Goal: Information Seeking & Learning: Check status

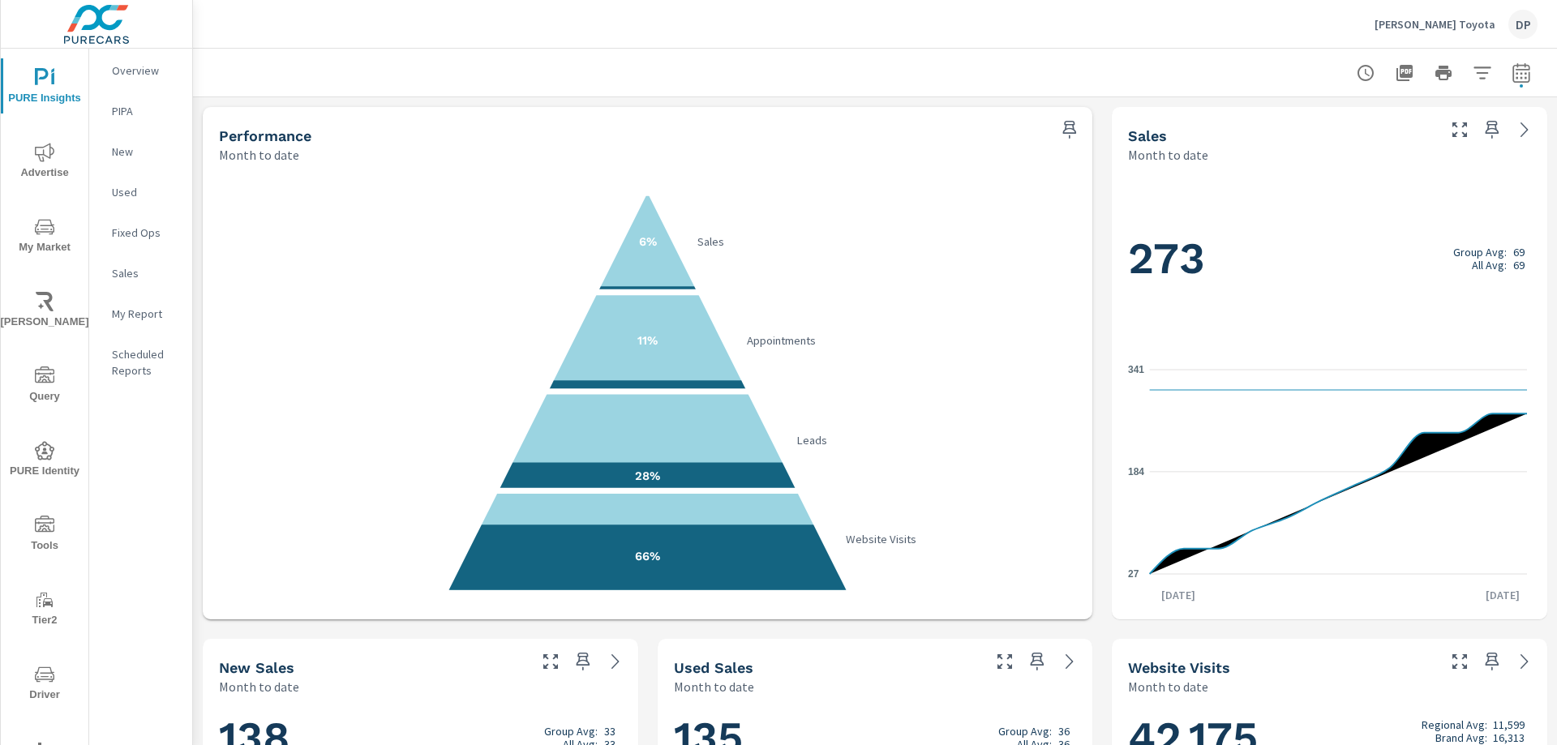
scroll to position [948, 0]
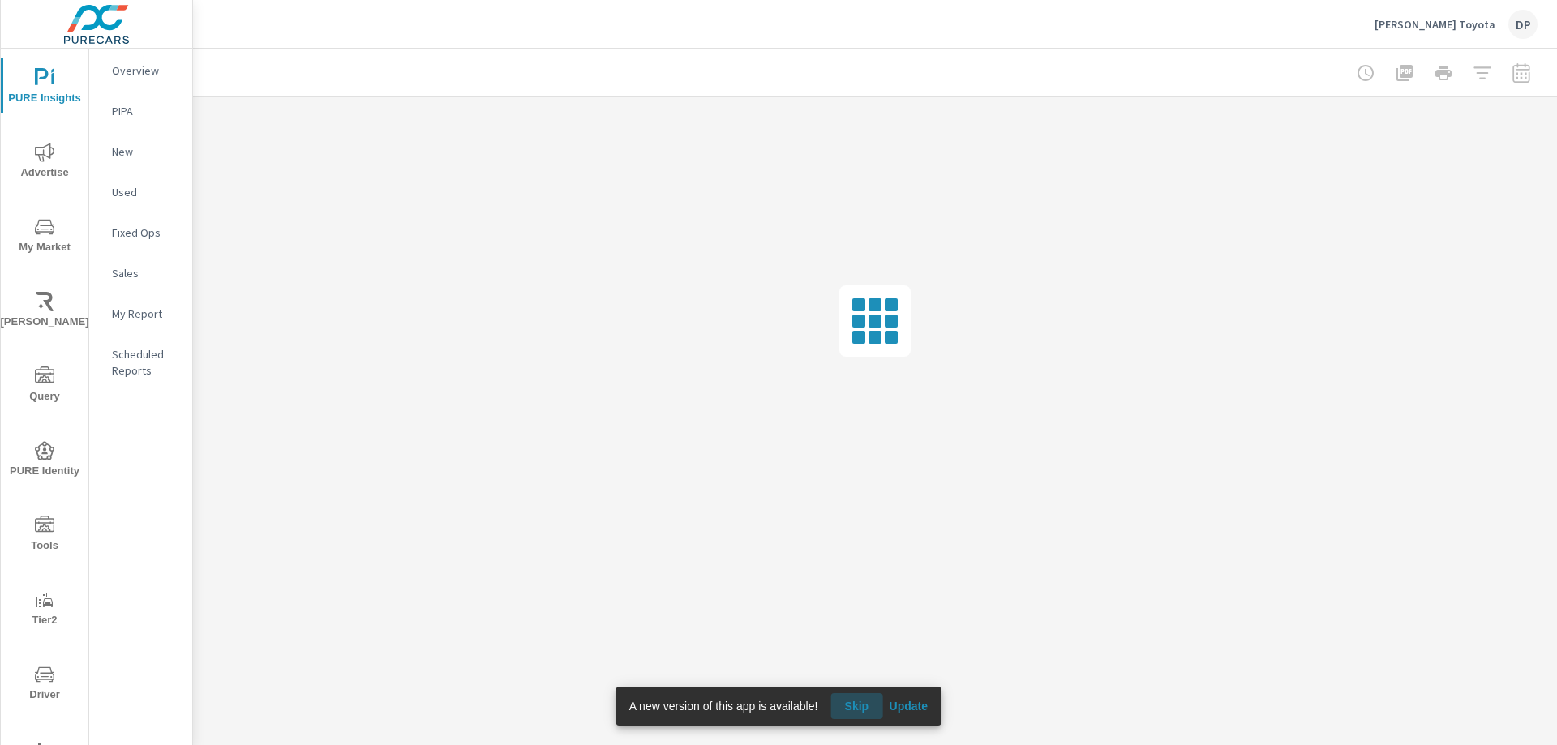
click at [858, 701] on span "Skip" at bounding box center [856, 706] width 39 height 15
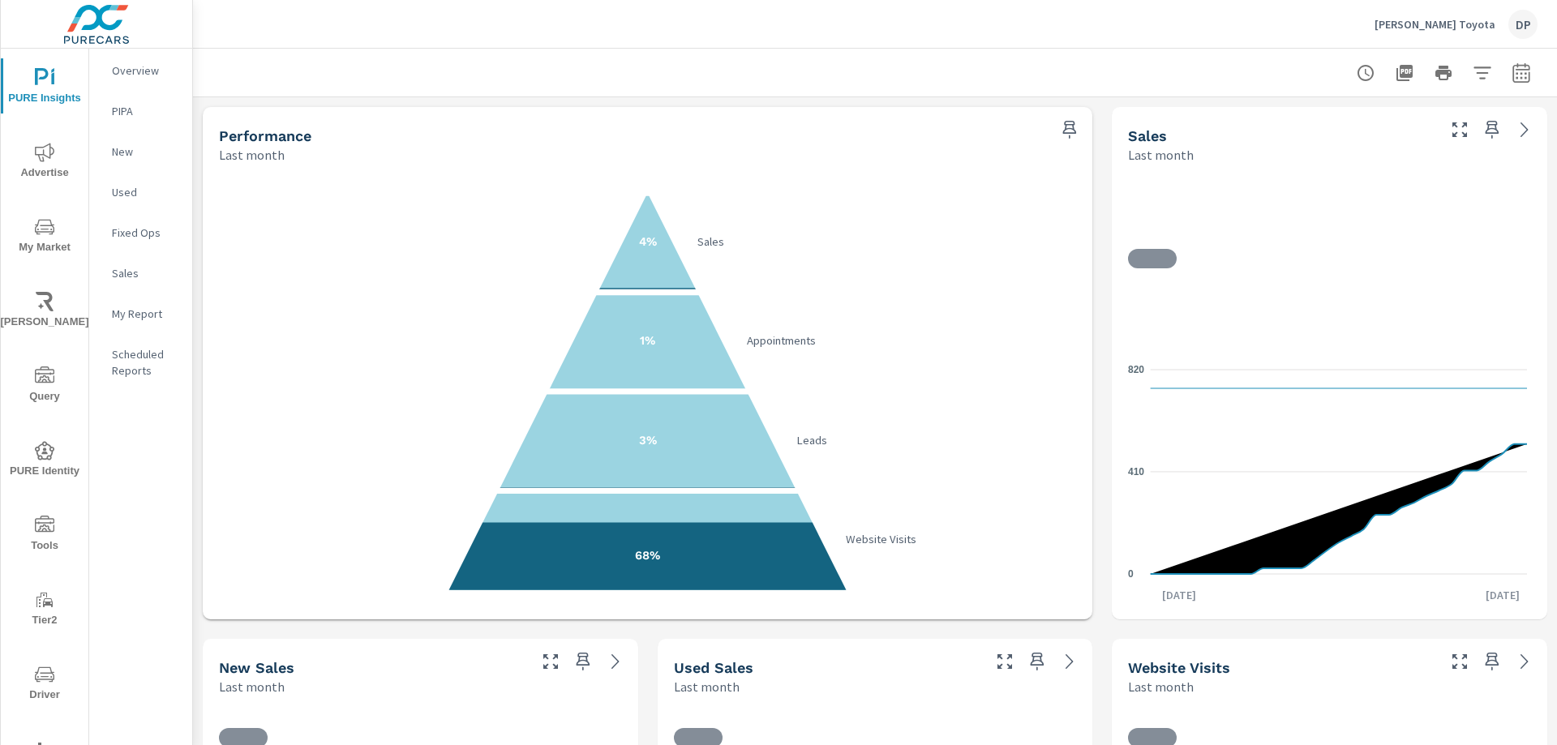
click at [773, 77] on div at bounding box center [874, 73] width 1325 height 48
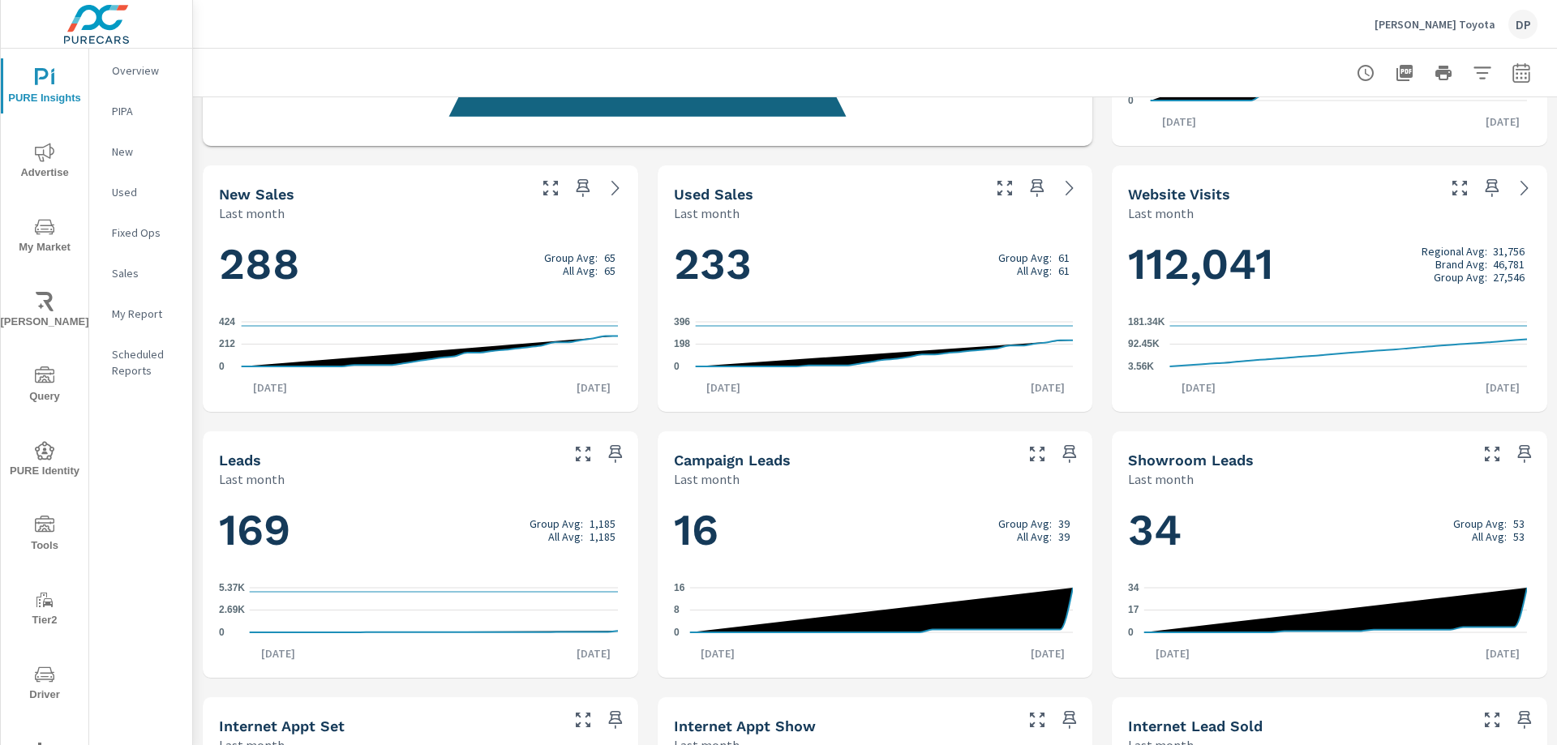
scroll to position [299, 0]
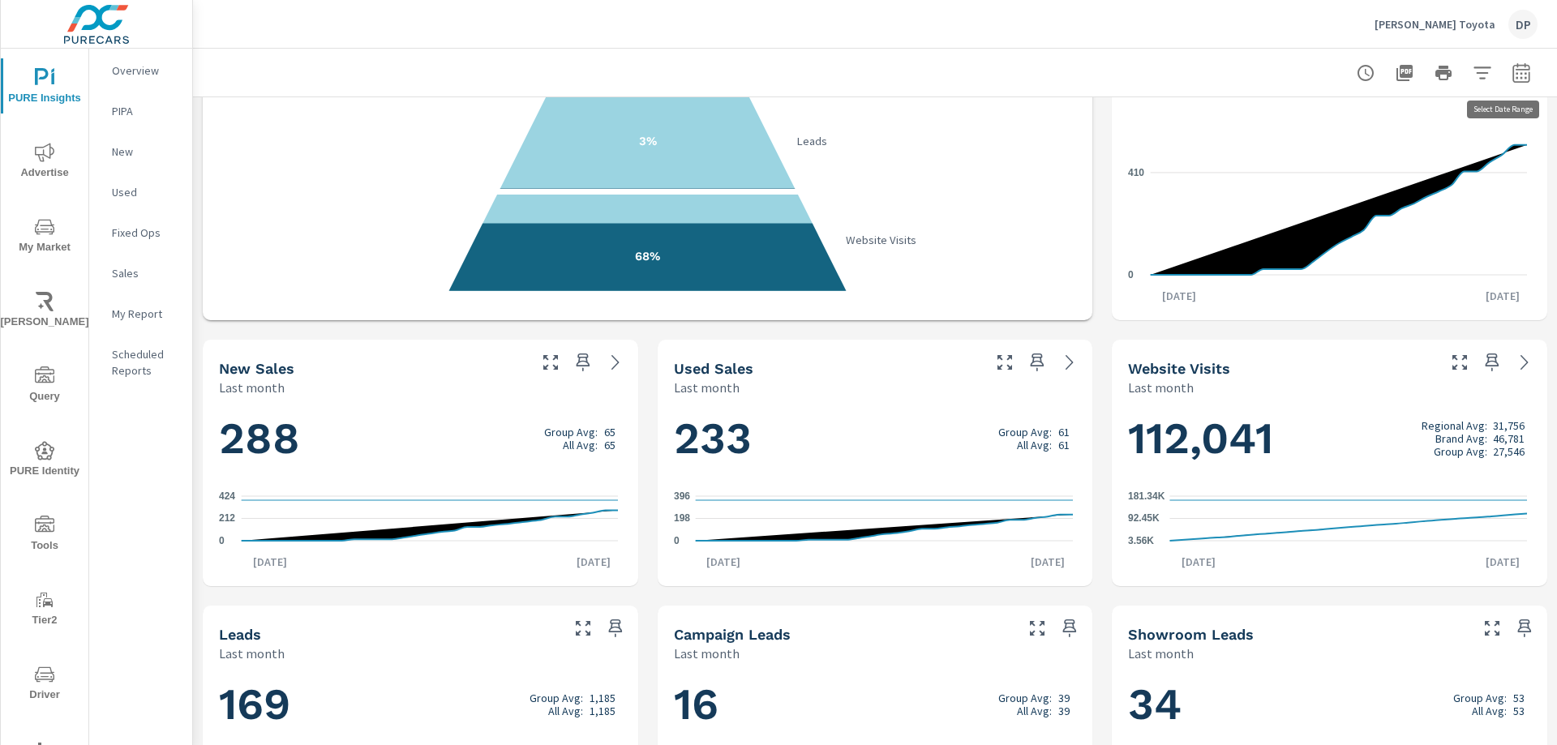
click at [1519, 76] on button "button" at bounding box center [1521, 73] width 32 height 32
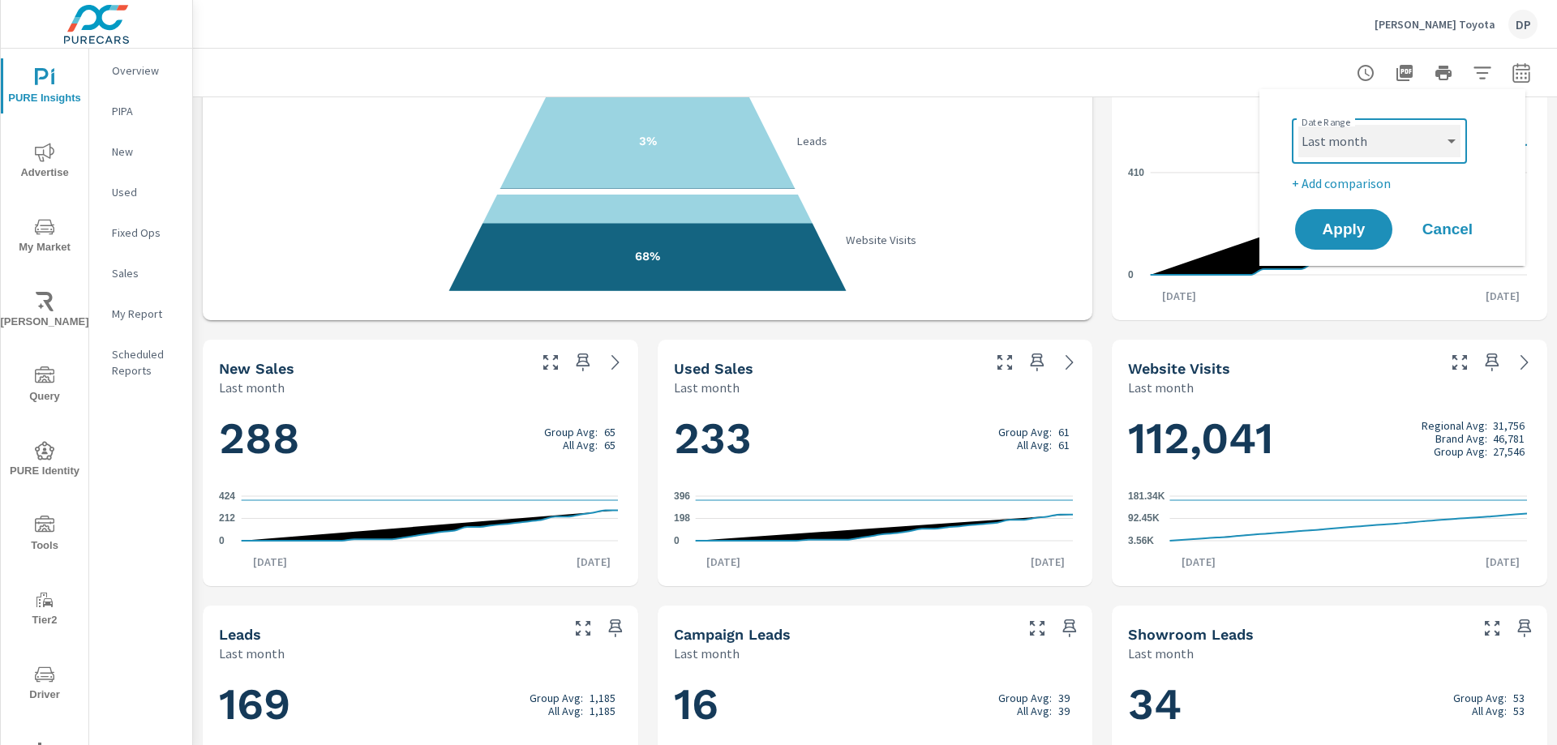
click at [1380, 142] on select "Custom Yesterday Last week Last 7 days Last 14 days Last 30 days Last 45 days L…" at bounding box center [1379, 141] width 162 height 32
click at [1298, 125] on select "Custom Yesterday Last week Last 7 days Last 14 days Last 30 days Last 45 days L…" at bounding box center [1379, 141] width 162 height 32
select select "Month to date"
click at [1347, 222] on span "Apply" at bounding box center [1343, 229] width 66 height 15
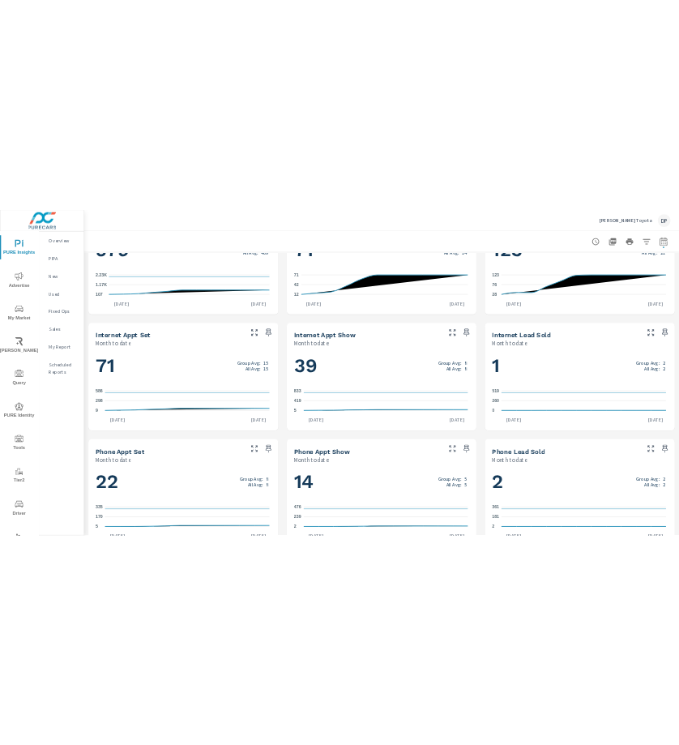
scroll to position [948, 0]
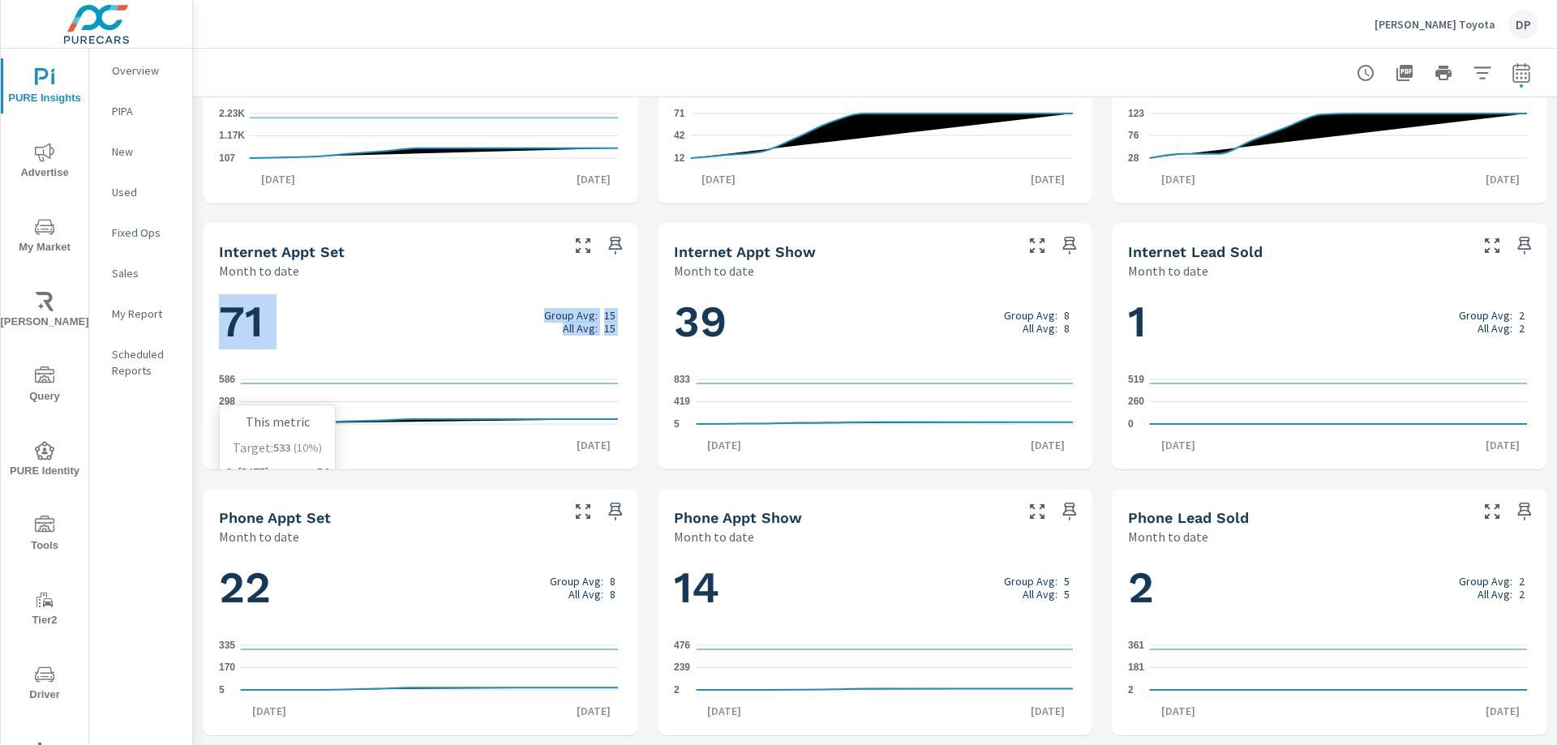
click at [365, 383] on icon "9 298 586" at bounding box center [418, 401] width 399 height 71
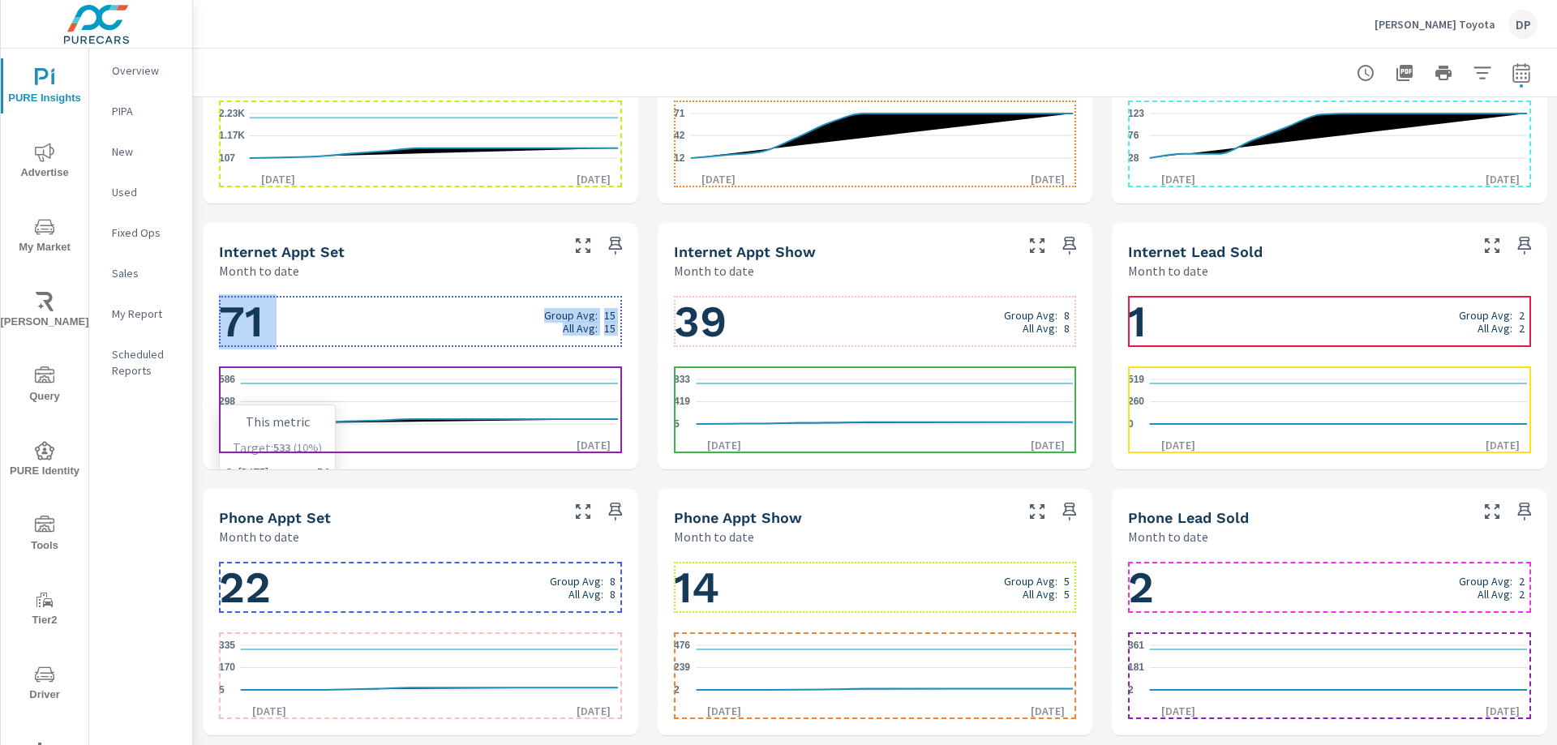
click at [366, 395] on icon "9 298 586" at bounding box center [418, 401] width 399 height 71
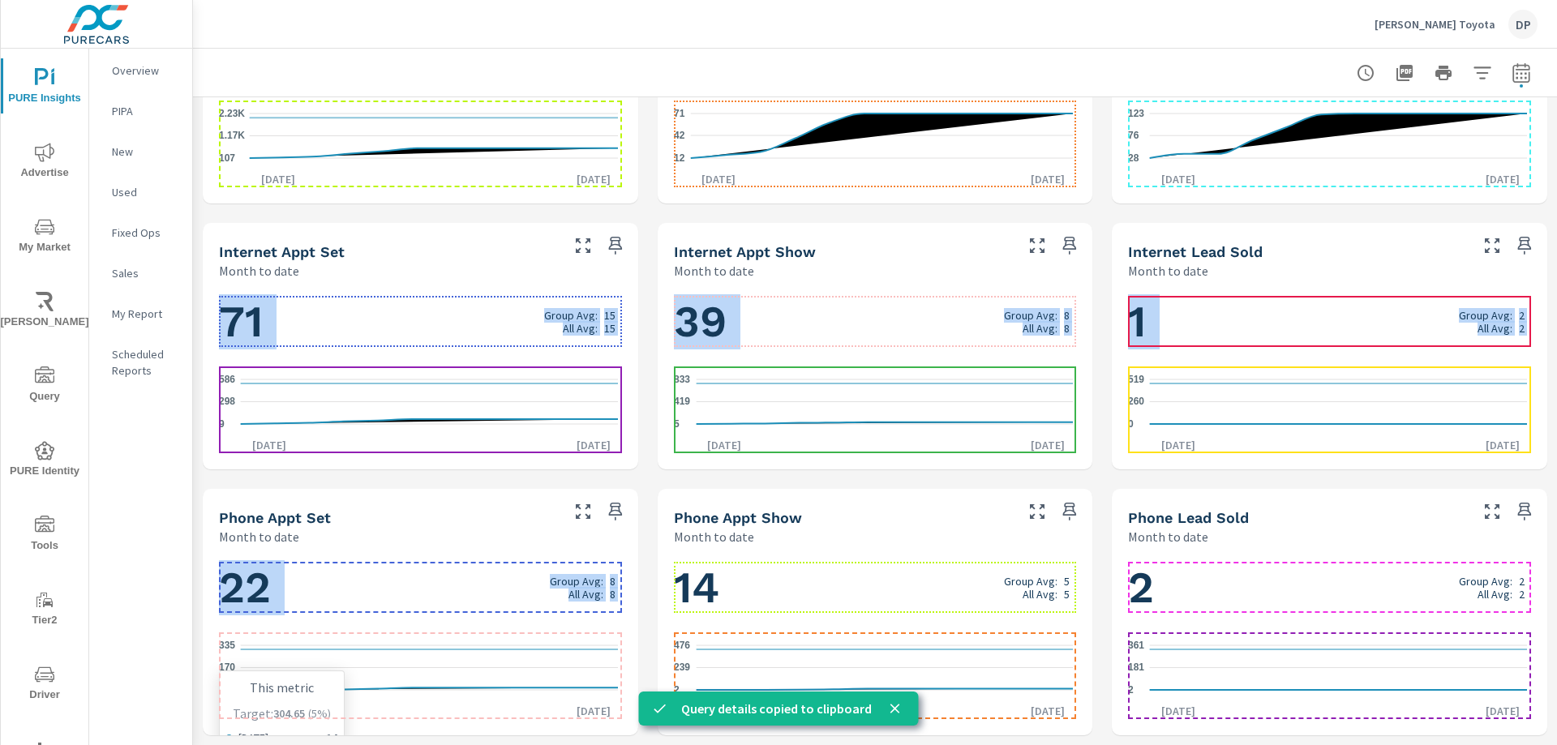
click at [381, 642] on icon "5 170 335" at bounding box center [418, 667] width 399 height 71
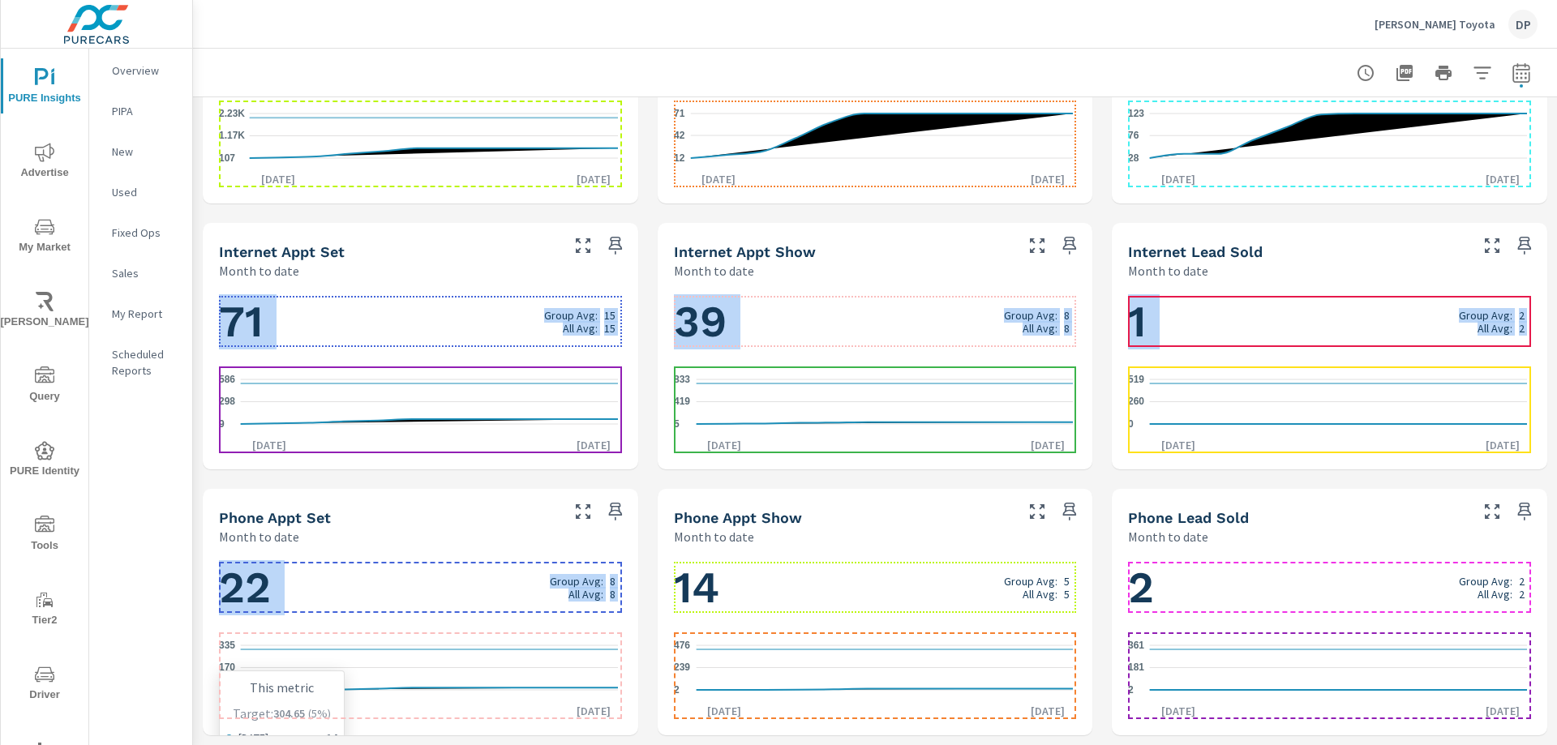
click at [374, 664] on icon "5 170 335" at bounding box center [418, 667] width 399 height 71
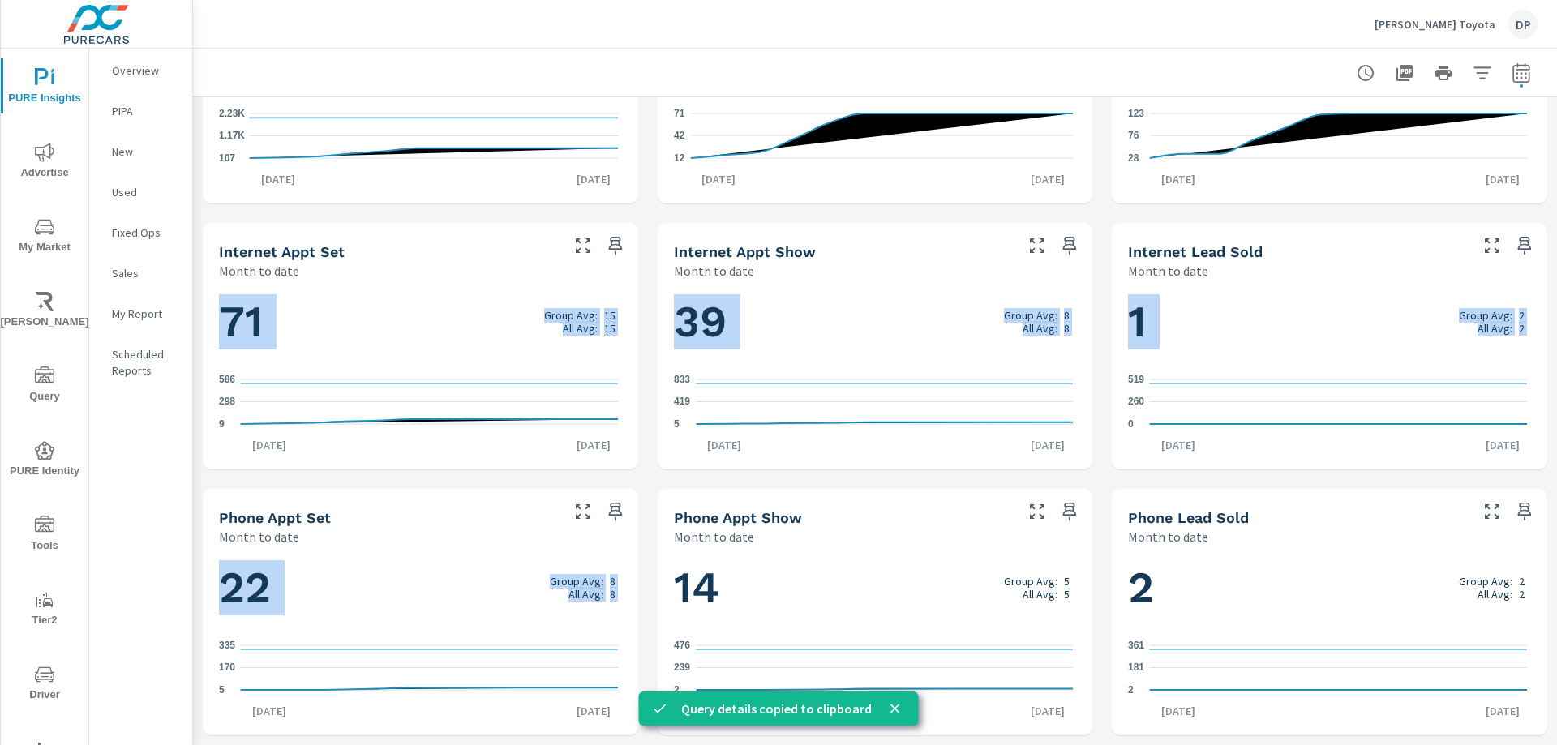
click at [618, 459] on div "71 Group Avg: 15 All Avg: 15 9 298 586 Aug 1st Aug 12th" at bounding box center [420, 374] width 422 height 177
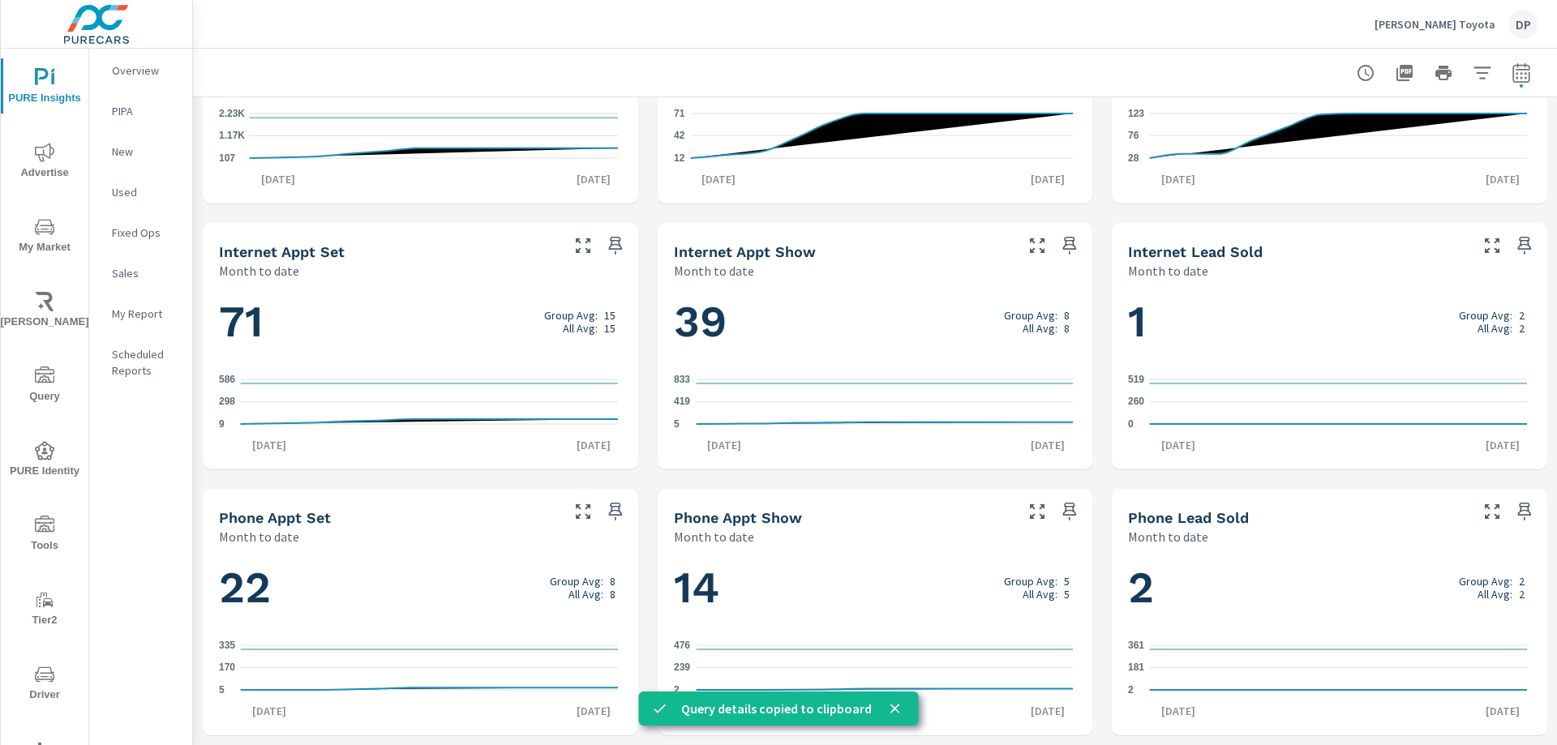
click at [903, 706] on div "Query details copied to clipboard" at bounding box center [779, 709] width 280 height 34
click at [896, 708] on icon "close" at bounding box center [895, 708] width 16 height 16
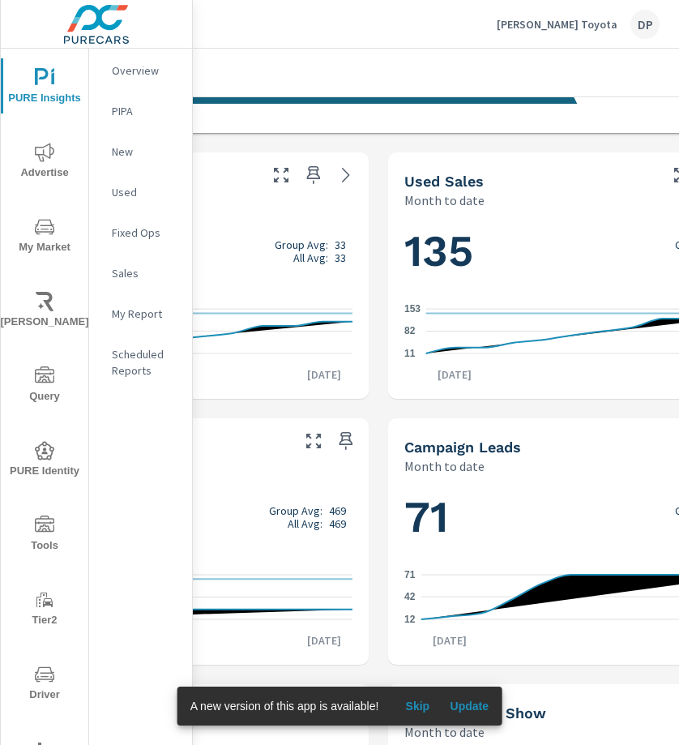
scroll to position [486, 253]
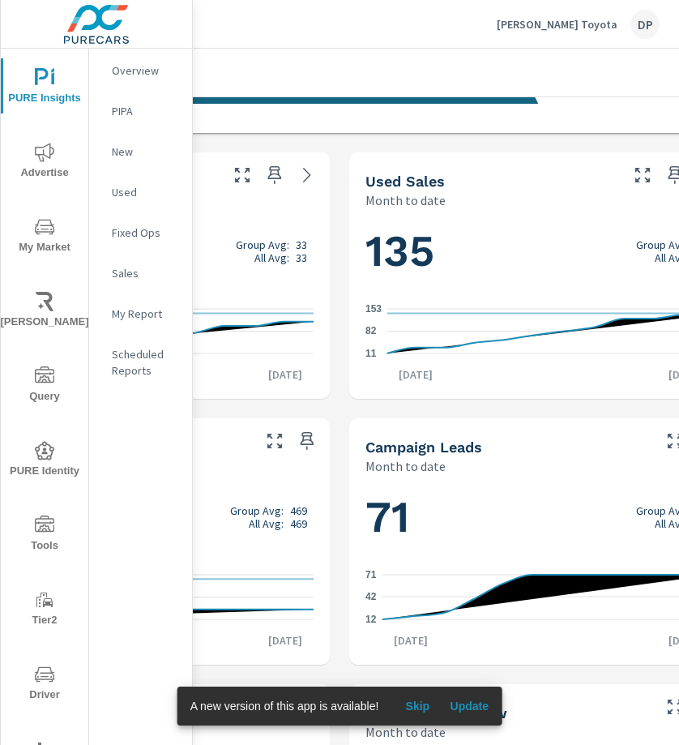
click at [563, 309] on line at bounding box center [551, 309] width 326 height 0
click at [414, 705] on span "Skip" at bounding box center [417, 706] width 39 height 15
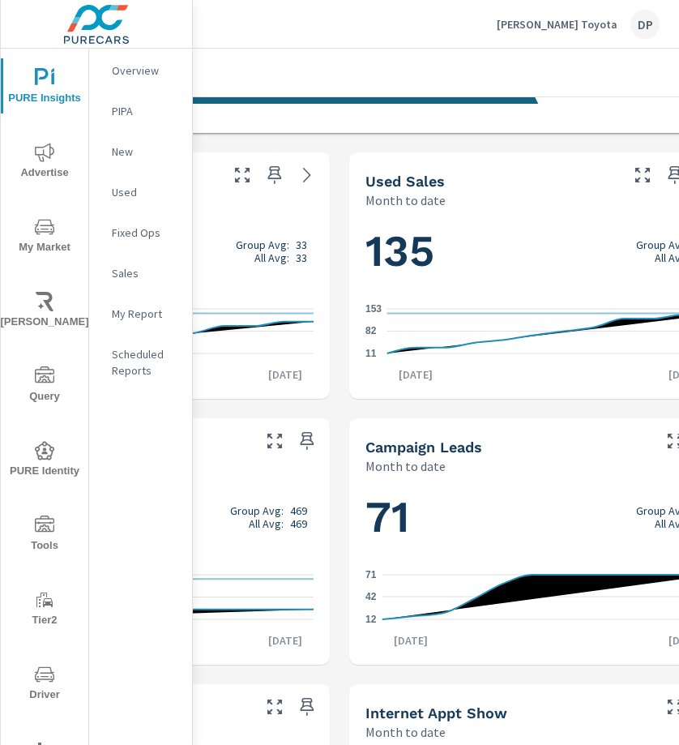
scroll to position [486, 441]
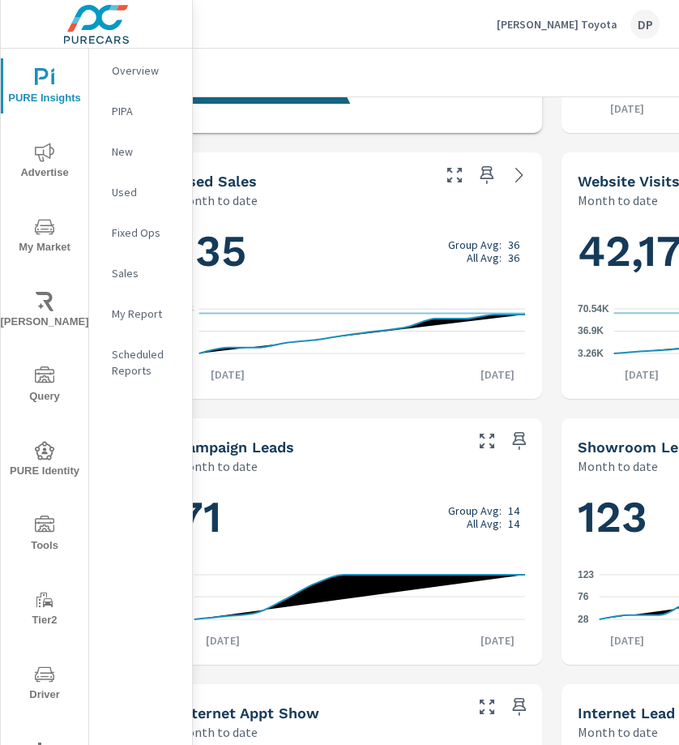
click at [343, 298] on icon "11 82 153" at bounding box center [352, 331] width 348 height 71
click at [321, 321] on icon "11 82 153" at bounding box center [352, 331] width 348 height 71
click at [297, 311] on icon "11 82 153" at bounding box center [352, 331] width 348 height 71
drag, startPoint x: 287, startPoint y: 326, endPoint x: 282, endPoint y: 349, distance: 23.2
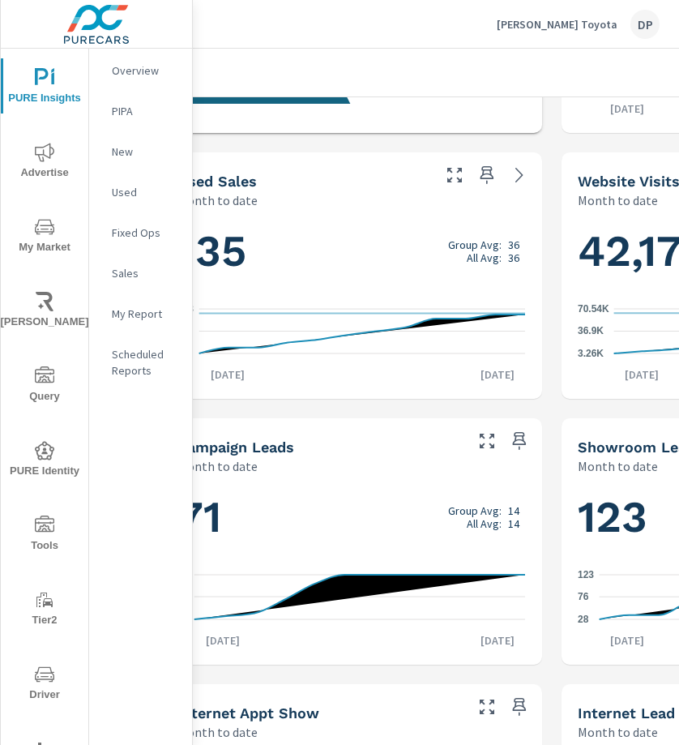
click at [286, 332] on icon "11 82 153" at bounding box center [352, 331] width 348 height 71
click at [280, 362] on icon "11 82 153" at bounding box center [352, 331] width 348 height 71
click at [289, 312] on icon "11 82 153" at bounding box center [352, 331] width 348 height 71
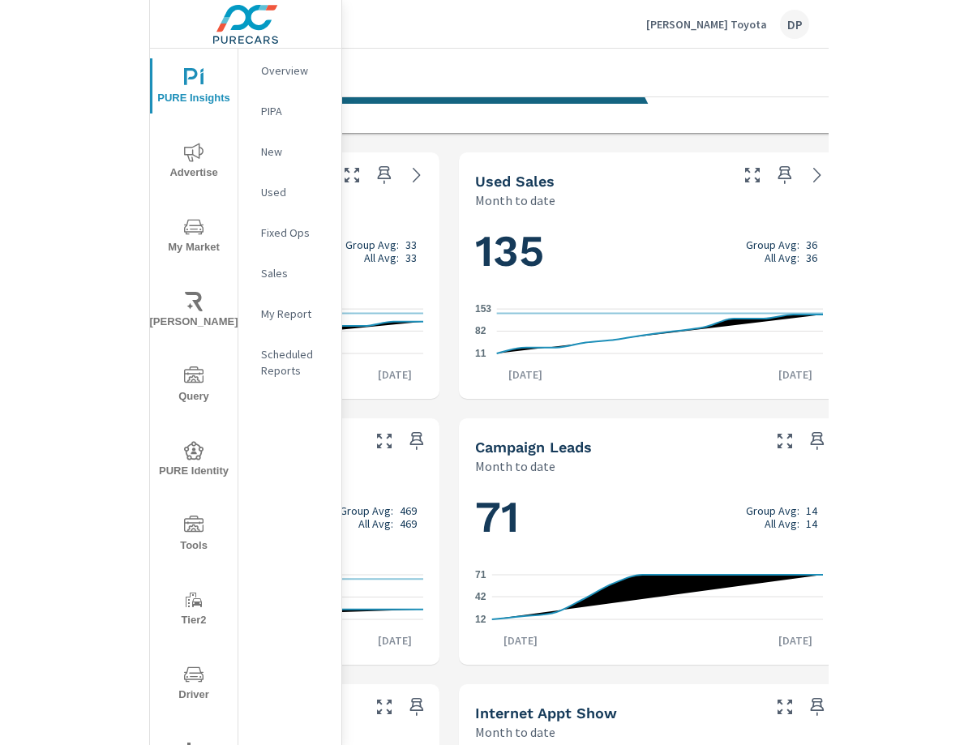
scroll to position [486, 290]
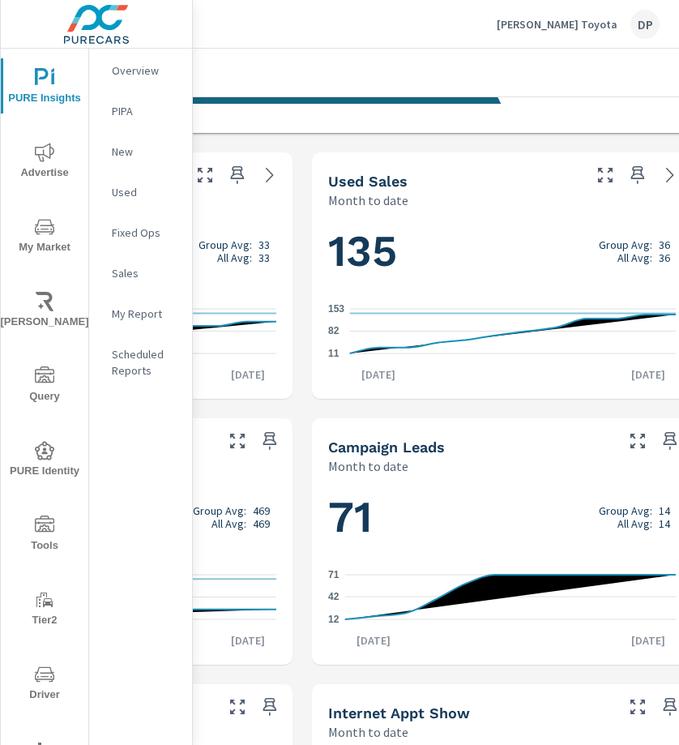
drag, startPoint x: 438, startPoint y: 319, endPoint x: 446, endPoint y: 311, distance: 10.9
click at [439, 319] on icon "11 82 153" at bounding box center [502, 331] width 348 height 71
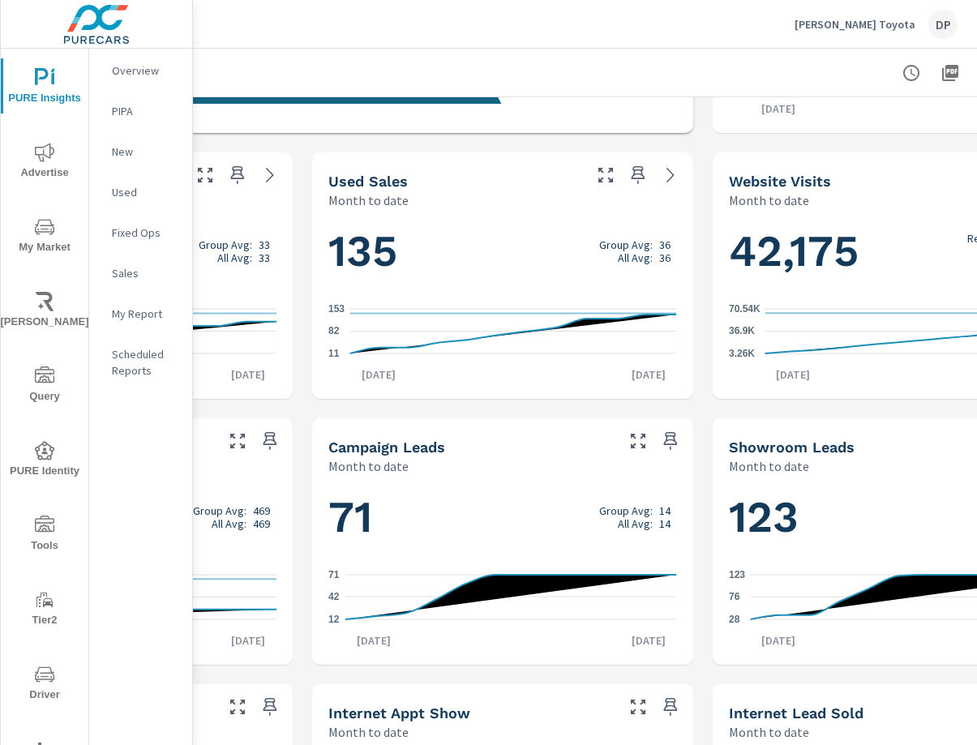
click at [538, 302] on icon "11 82 153" at bounding box center [502, 331] width 348 height 71
click at [679, 312] on icon "3.26K 36.9K 70.54K" at bounding box center [903, 331] width 348 height 71
click at [679, 572] on icon "28 76 123" at bounding box center [903, 597] width 348 height 71
click at [620, 572] on icon "12 42 71" at bounding box center [502, 597] width 348 height 71
click at [573, 591] on icon "12 42 71" at bounding box center [502, 597] width 348 height 71
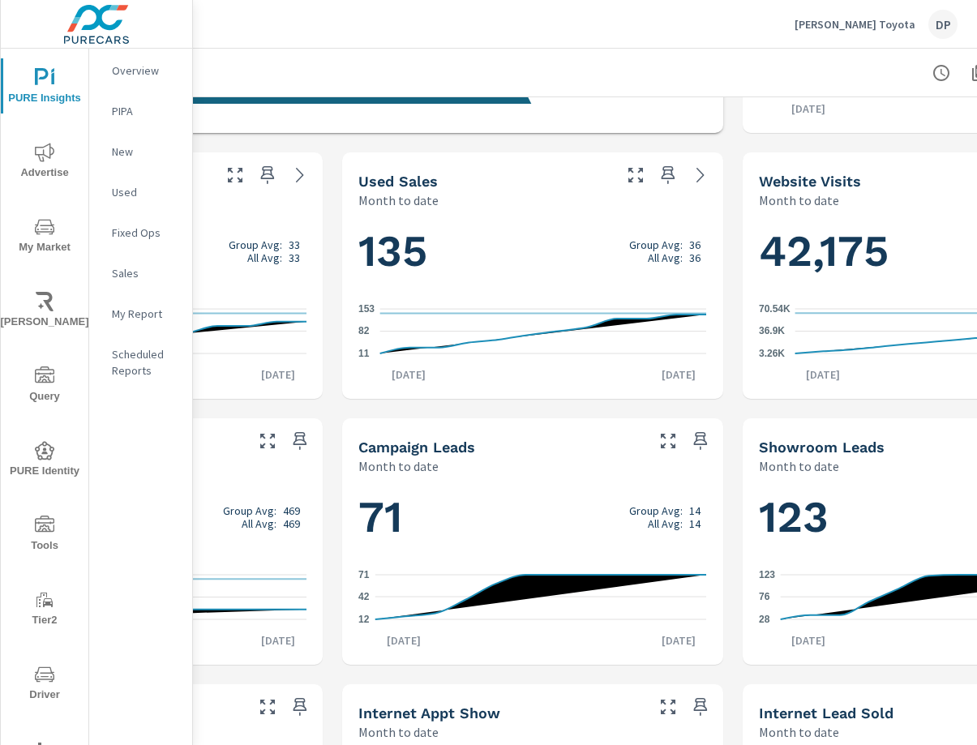
scroll to position [486, 0]
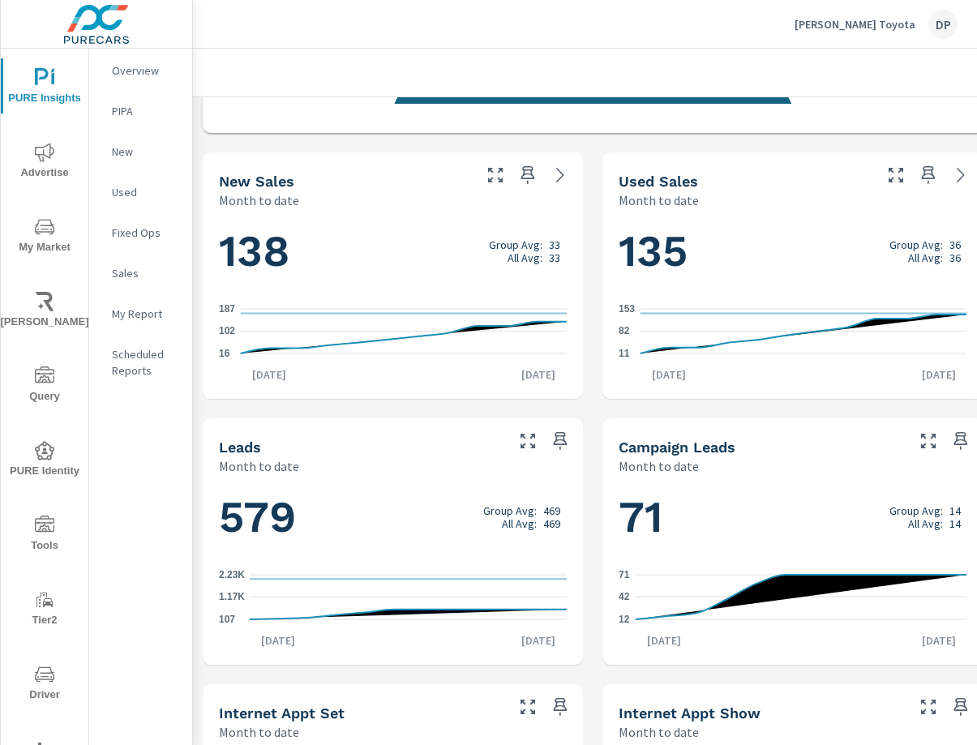
click at [378, 585] on icon "107 1.17K 2.23K" at bounding box center [393, 597] width 348 height 71
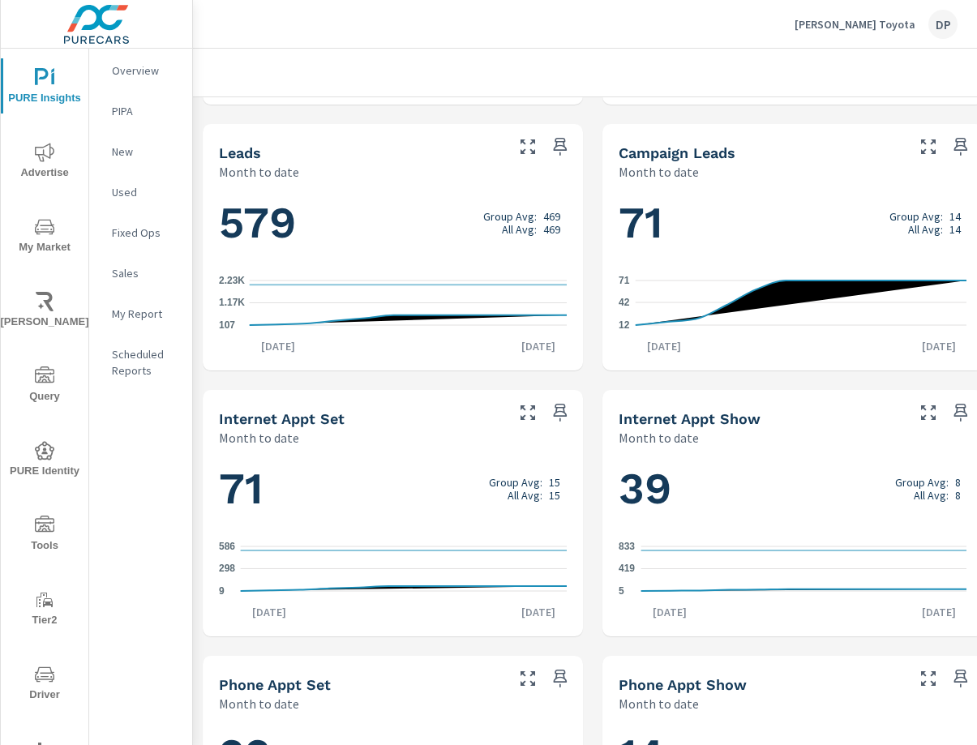
scroll to position [960, 0]
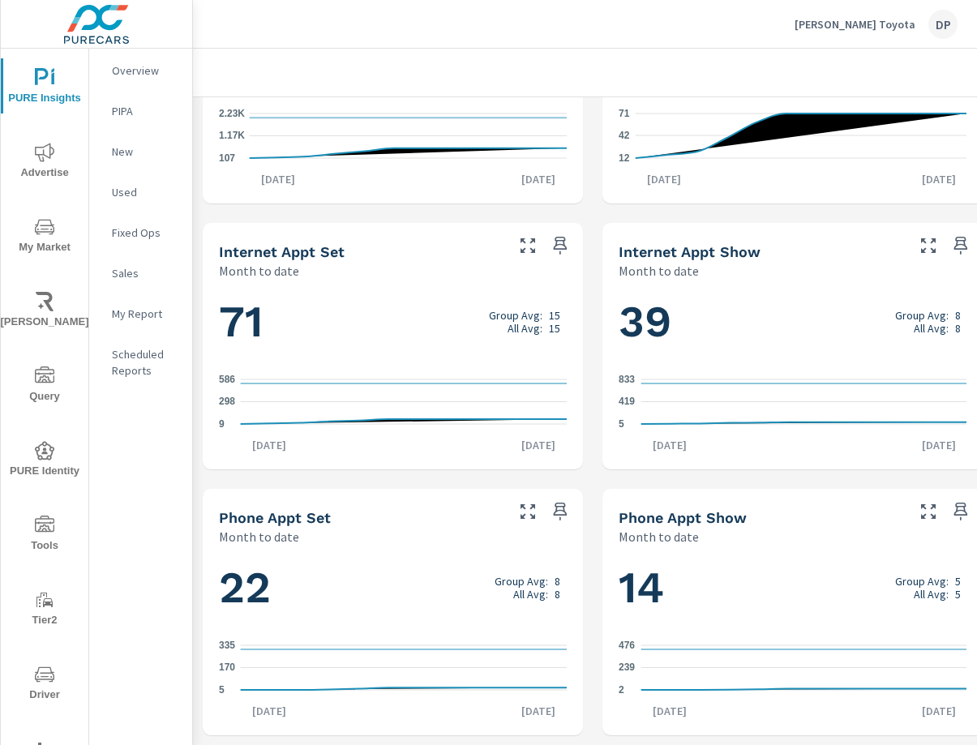
click at [380, 613] on div "22 Group Avg: 8 All Avg: 8 5 170 335 Aug 1st Aug 12th" at bounding box center [392, 640] width 367 height 177
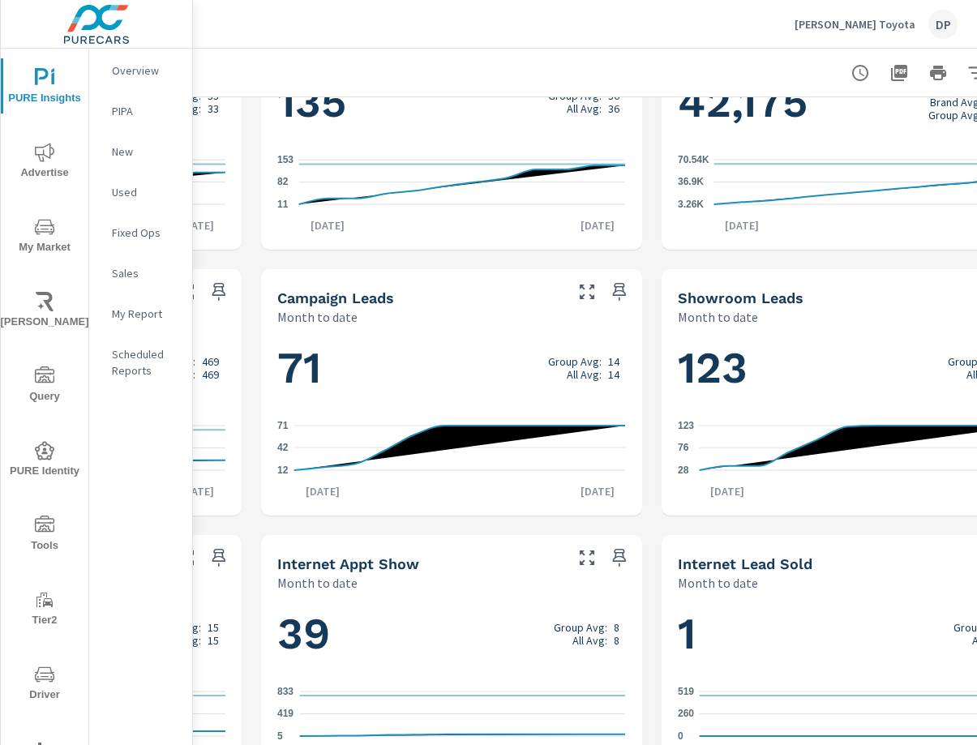
scroll to position [636, 343]
click at [679, 421] on icon "28 76 123" at bounding box center [850, 448] width 348 height 71
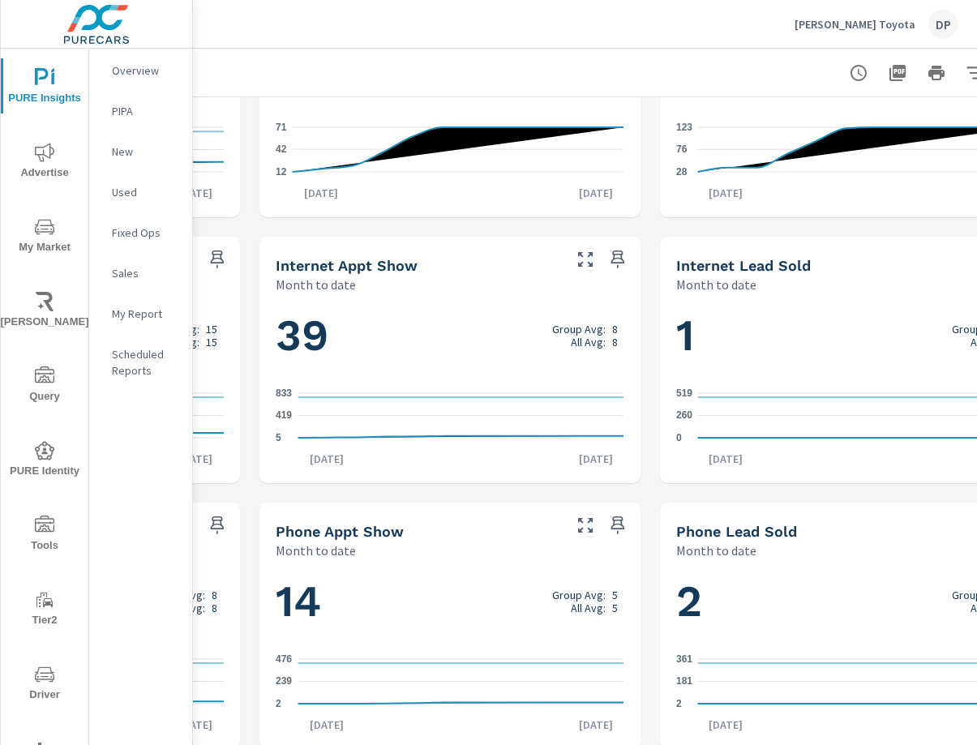
scroll to position [960, 343]
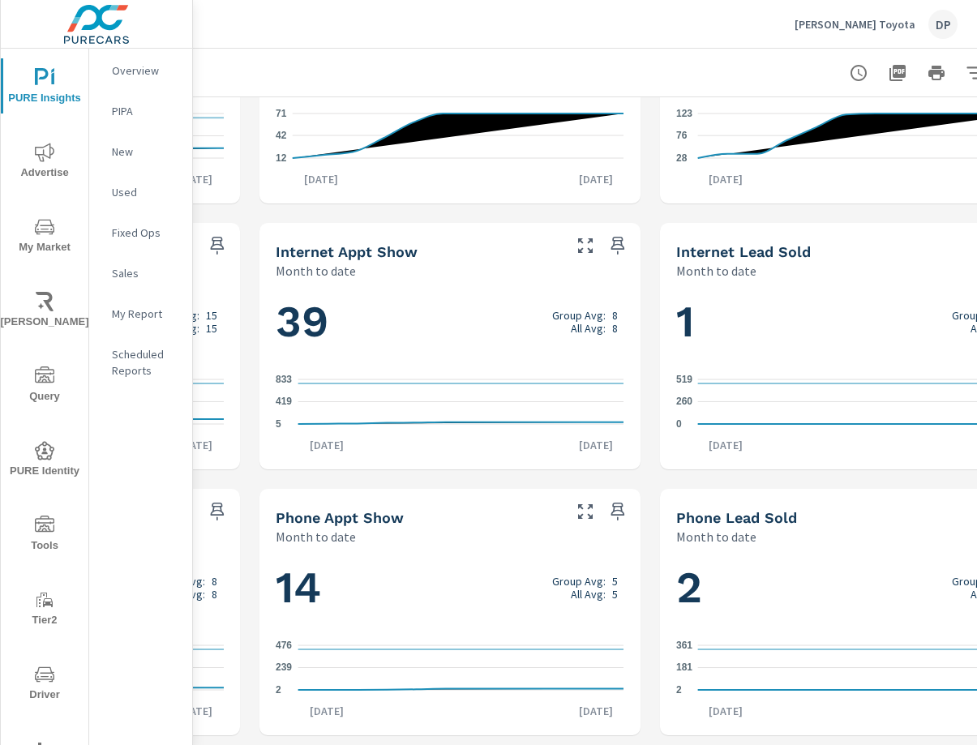
click at [679, 635] on icon "2 181 361" at bounding box center [850, 667] width 348 height 71
click at [509, 640] on icon "2 239 476" at bounding box center [450, 667] width 348 height 71
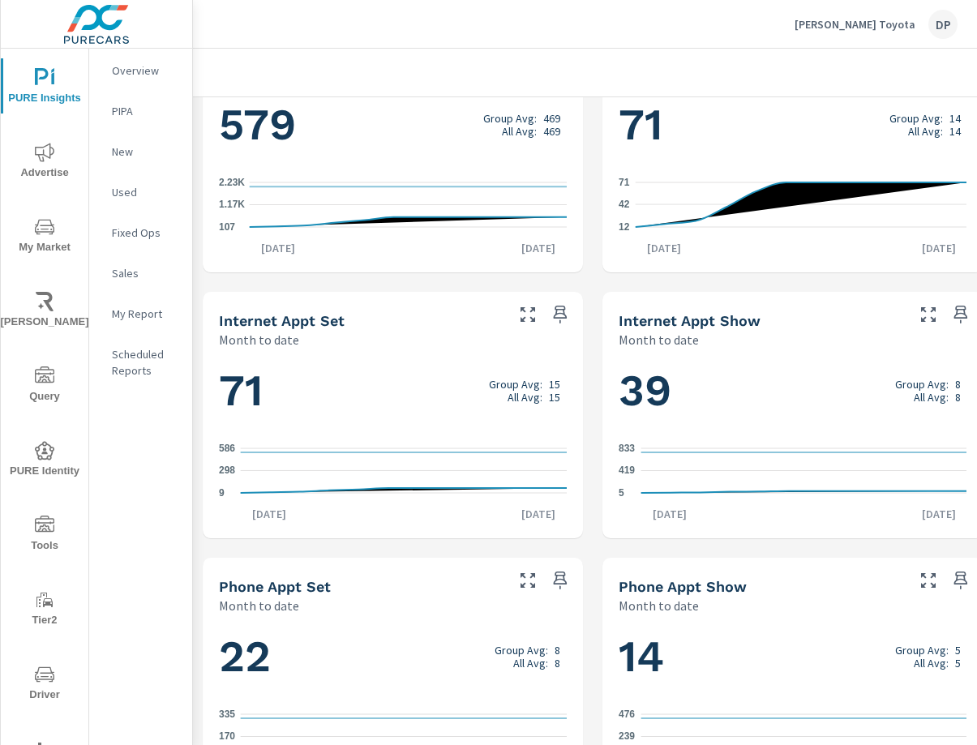
scroll to position [798, 0]
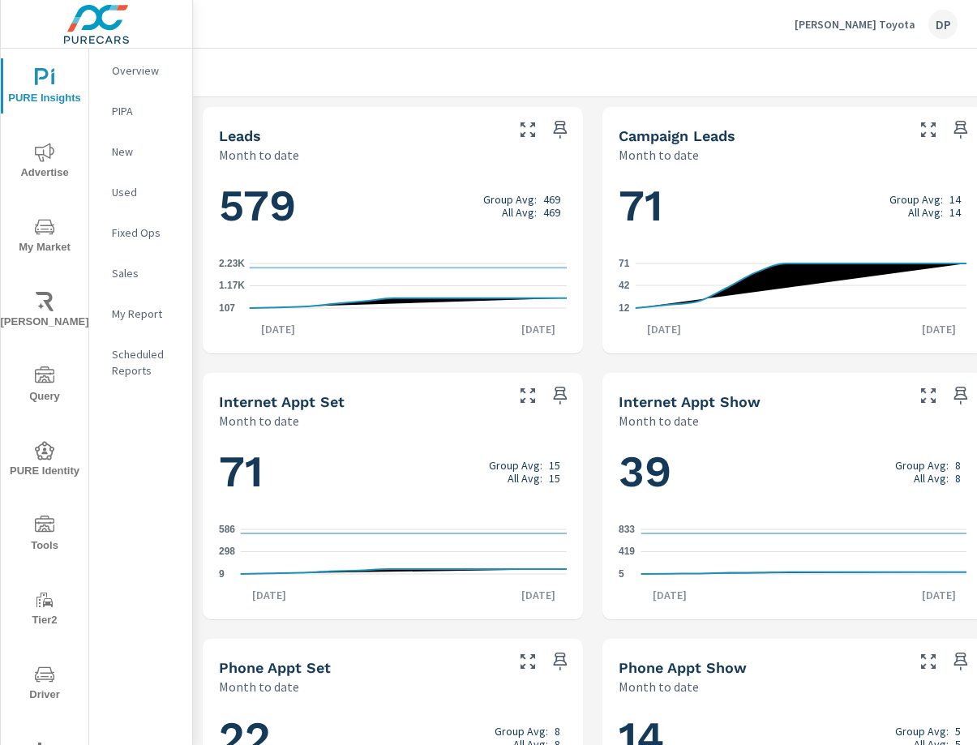
click at [410, 538] on icon "9 298 586" at bounding box center [393, 551] width 348 height 71
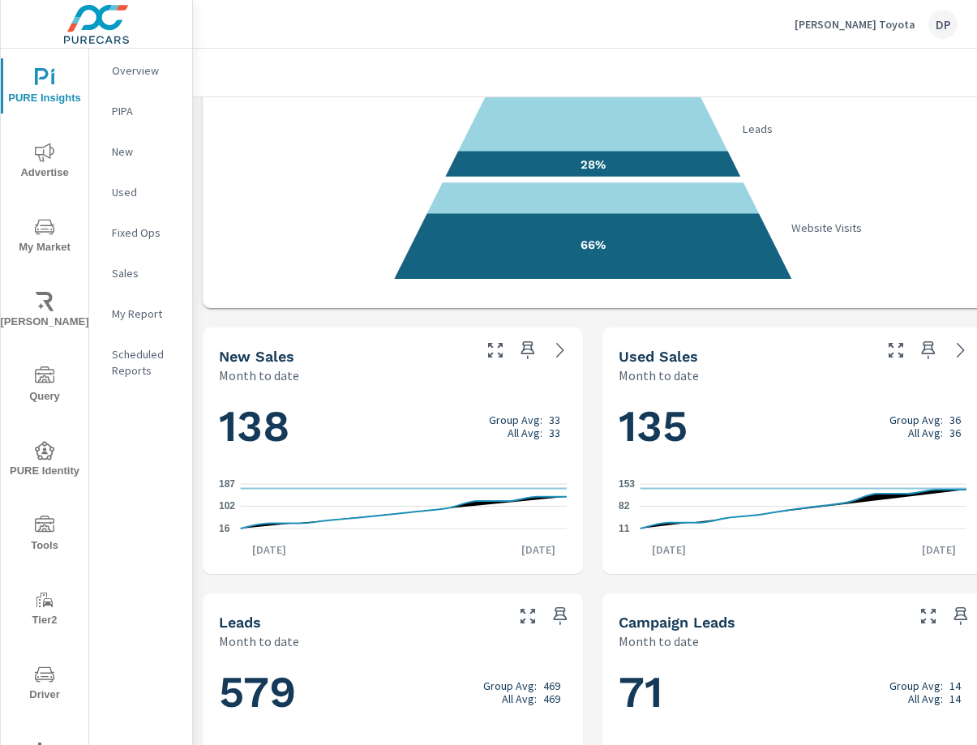
scroll to position [0, 0]
